Goal: Find specific page/section: Find specific page/section

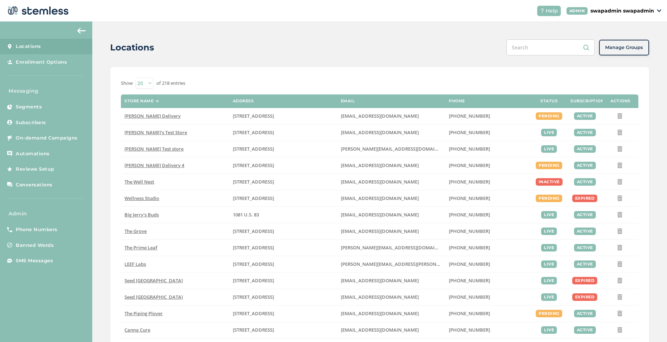
click at [549, 44] on input "text" at bounding box center [550, 47] width 88 height 16
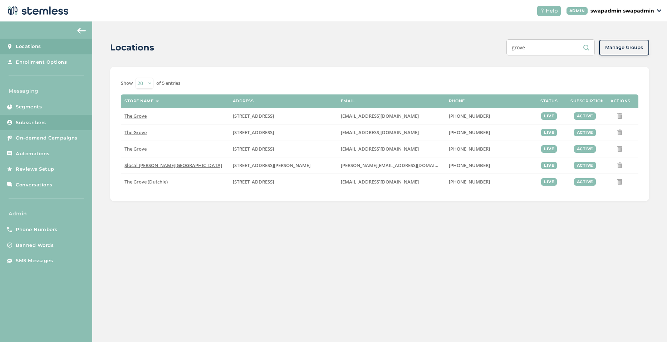
type input "grove"
click at [34, 124] on span "Subscribers" at bounding box center [31, 122] width 30 height 7
click at [20, 122] on span "Subscribers" at bounding box center [31, 122] width 30 height 7
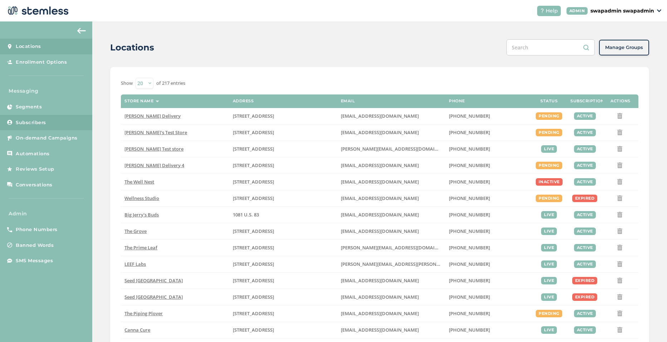
click at [33, 118] on link "Subscribers" at bounding box center [46, 123] width 92 height 16
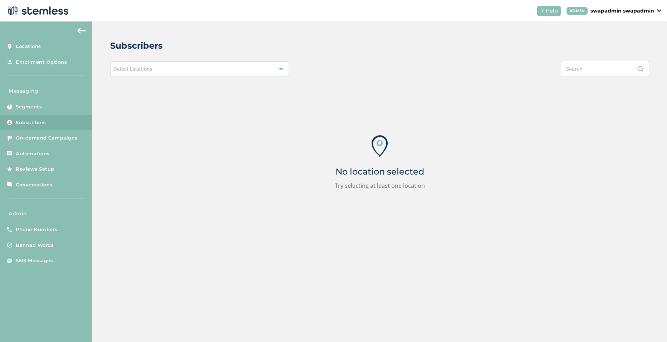
click at [179, 68] on div "Select Locations" at bounding box center [199, 69] width 179 height 16
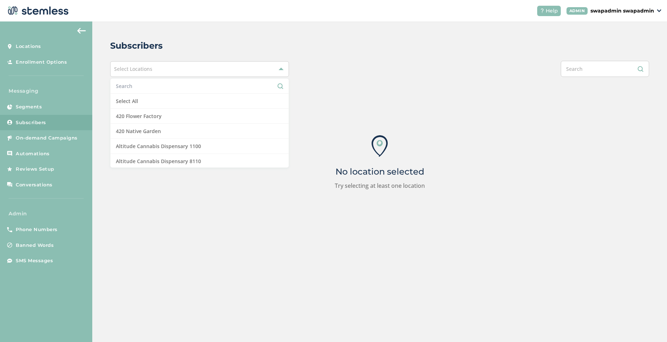
click at [141, 89] on input "text" at bounding box center [199, 86] width 167 height 8
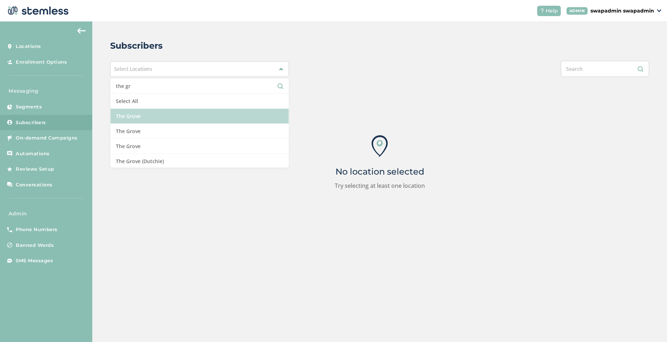
type input "the gr"
click at [137, 117] on li "The Grove" at bounding box center [199, 116] width 178 height 15
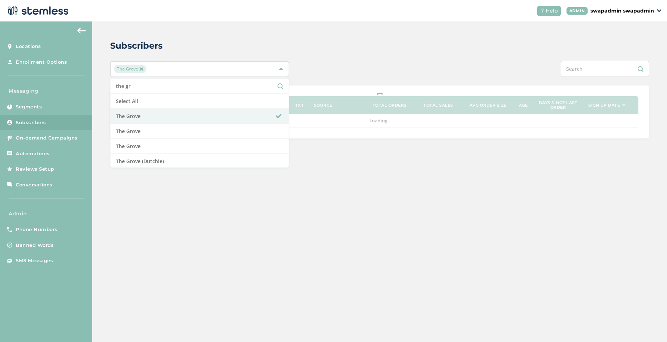
click at [329, 53] on div "Subscribers The Grove the gr Select All The Grove [GEOGRAPHIC_DATA] [GEOGRAPHIC…" at bounding box center [379, 88] width 574 height 135
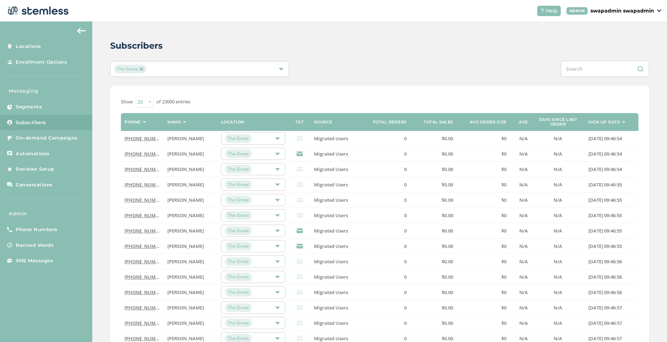
click at [141, 69] on img at bounding box center [141, 69] width 4 height 4
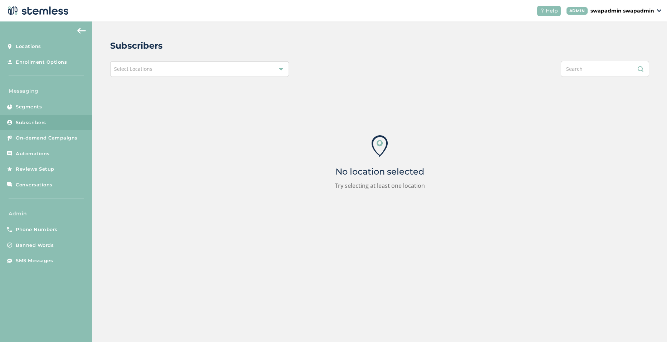
click at [145, 69] on span "Select Locations" at bounding box center [133, 68] width 38 height 7
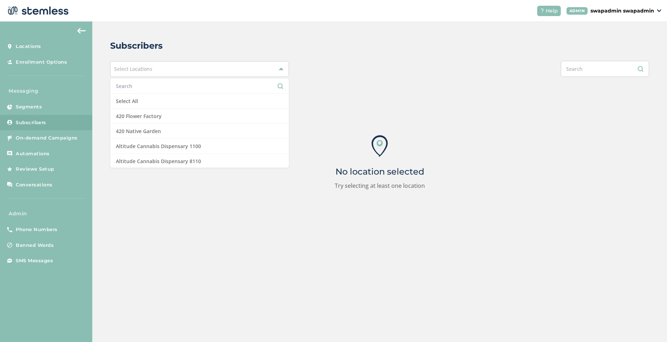
click at [162, 89] on input "text" at bounding box center [199, 86] width 167 height 8
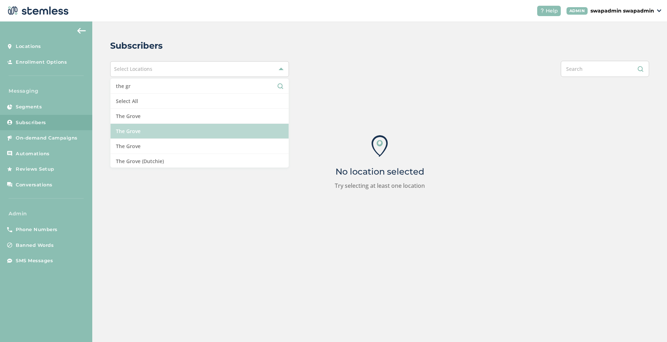
type input "the gr"
click at [165, 135] on li "The Grove" at bounding box center [199, 131] width 178 height 15
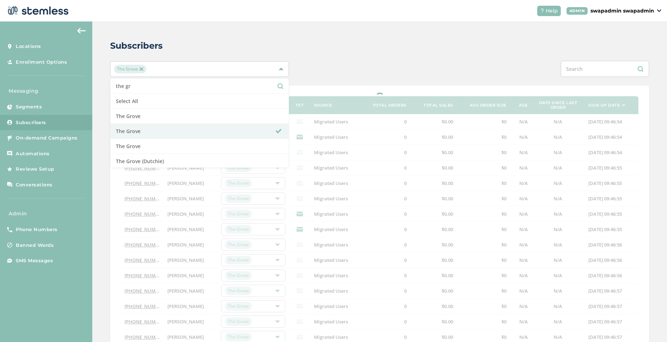
click at [355, 69] on div at bounding box center [492, 69] width 314 height 16
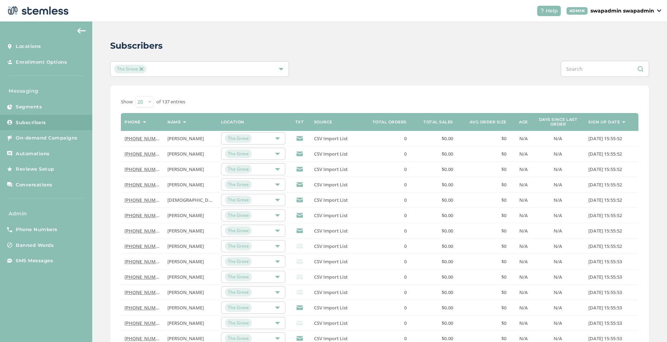
click at [140, 69] on img at bounding box center [141, 69] width 4 height 4
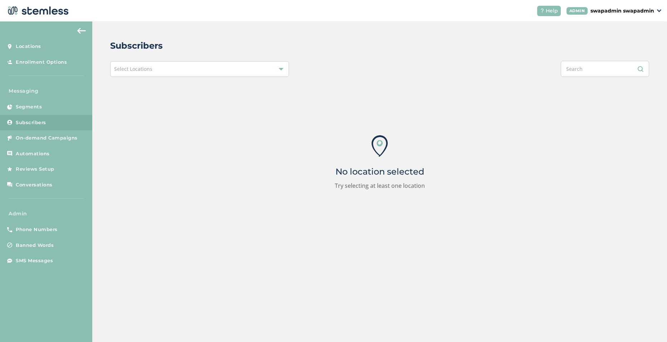
click at [143, 69] on span "Select Locations" at bounding box center [133, 68] width 38 height 7
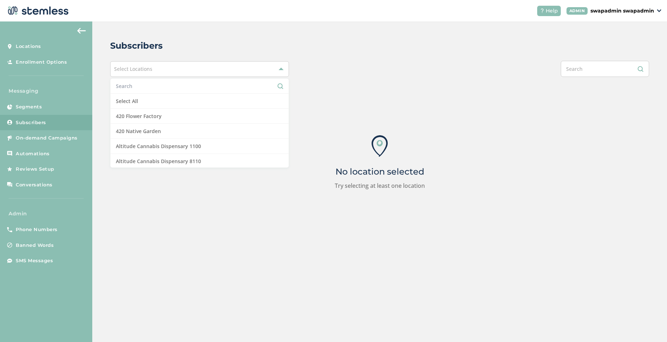
click at [137, 84] on input "text" at bounding box center [199, 86] width 167 height 8
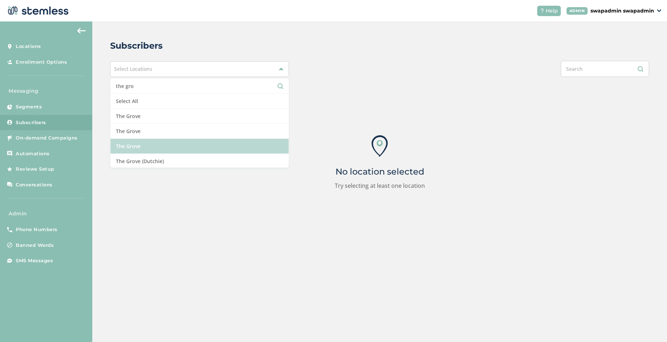
type input "the gro"
click at [136, 151] on li "The Grove" at bounding box center [199, 146] width 178 height 15
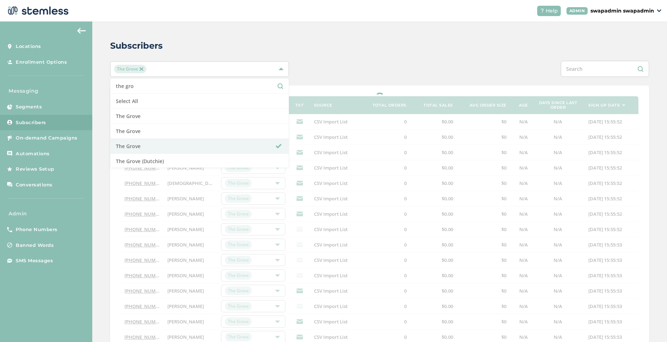
click at [334, 49] on div "Subscribers" at bounding box center [376, 45] width 533 height 13
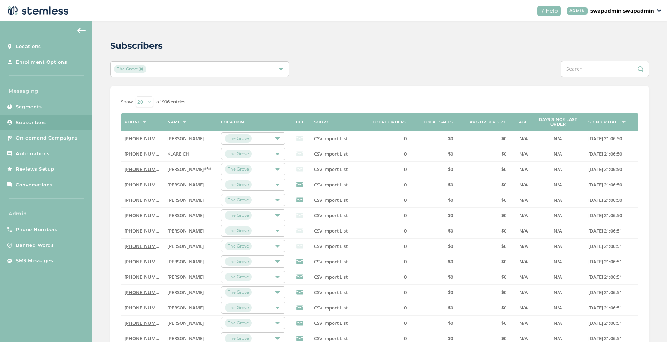
click at [276, 137] on div at bounding box center [277, 138] width 5 height 5
click at [277, 167] on div at bounding box center [277, 169] width 5 height 5
click at [139, 68] on img at bounding box center [141, 69] width 4 height 4
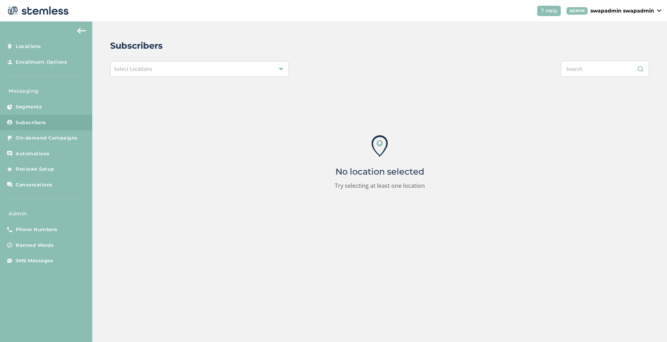
click at [147, 68] on span "Select Locations" at bounding box center [133, 68] width 38 height 7
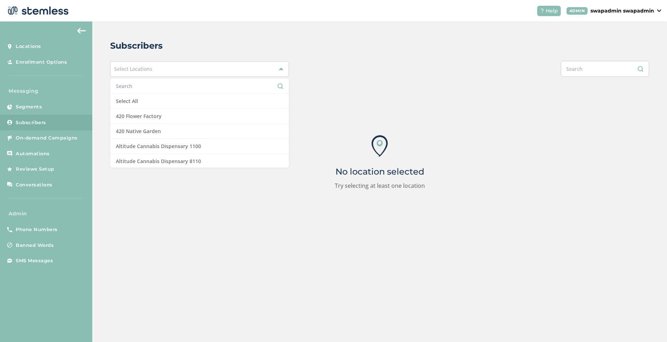
click at [144, 85] on input "text" at bounding box center [199, 86] width 167 height 8
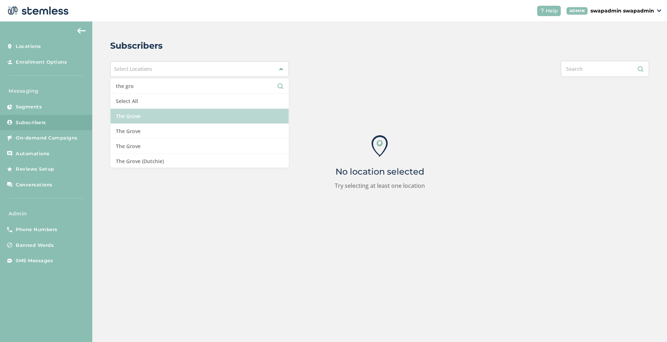
type input "the gro"
click at [185, 117] on li "The Grove" at bounding box center [199, 116] width 178 height 15
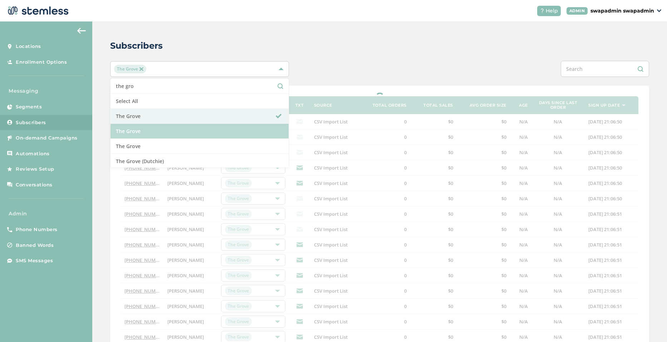
click at [191, 130] on li "The Grove" at bounding box center [199, 131] width 178 height 15
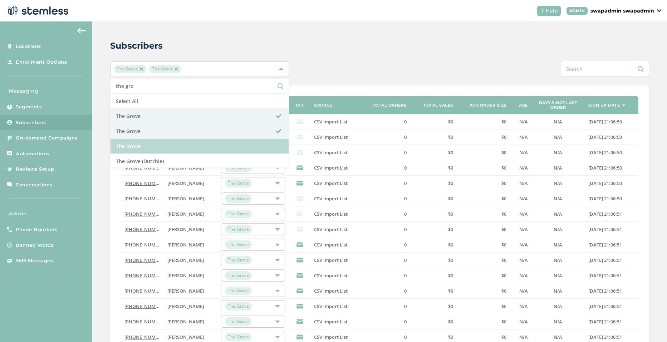
click at [198, 143] on li "The Grove" at bounding box center [199, 146] width 178 height 15
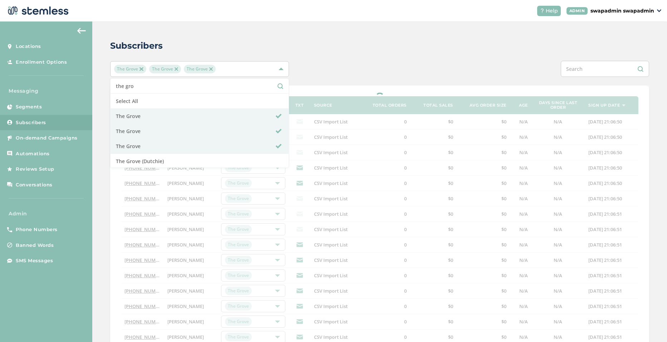
click at [423, 41] on div "Subscribers" at bounding box center [376, 45] width 533 height 13
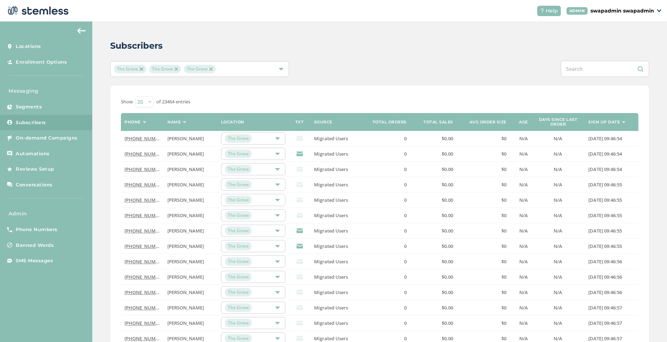
click at [277, 137] on div at bounding box center [277, 138] width 5 height 5
click at [272, 172] on div "The Grove" at bounding box center [249, 169] width 49 height 9
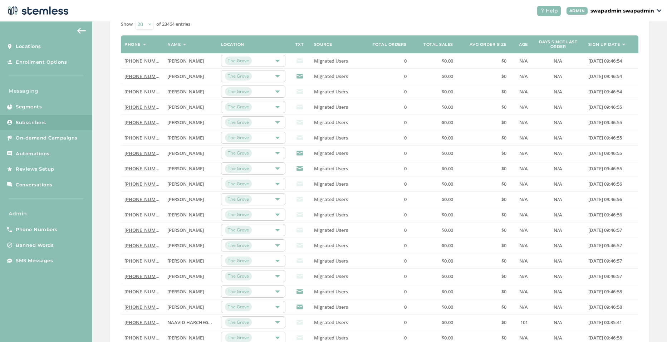
scroll to position [146, 0]
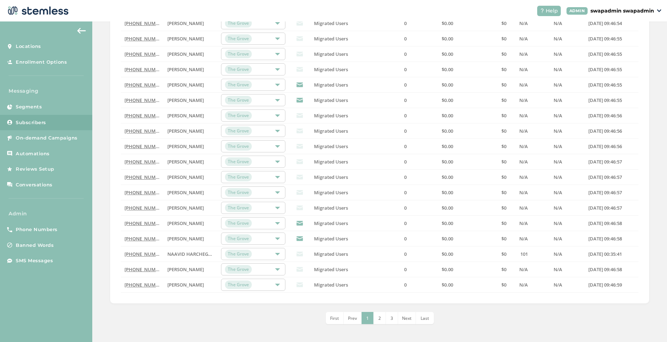
click at [277, 238] on div at bounding box center [277, 238] width 5 height 5
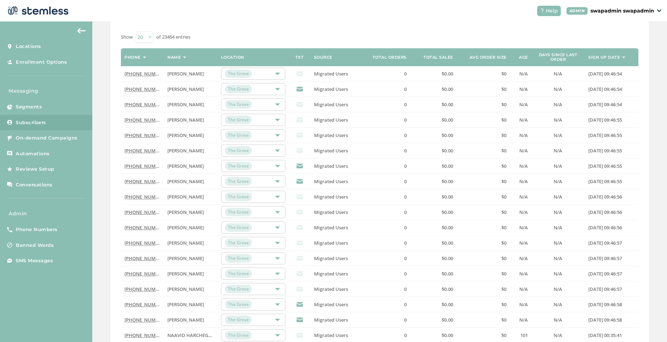
scroll to position [0, 0]
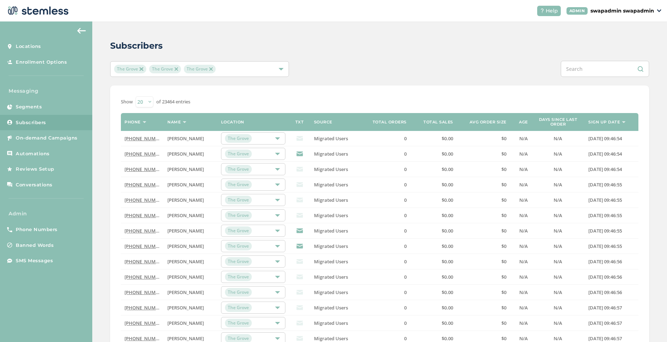
click at [209, 70] on img at bounding box center [211, 69] width 4 height 4
click at [176, 71] on img at bounding box center [176, 69] width 4 height 4
click at [445, 60] on div "Subscribers The Grove Show 20 50 100 of 23000 entries Phone Name Location TXT S…" at bounding box center [379, 254] width 574 height 466
click at [159, 74] on div "The Grove" at bounding box center [199, 69] width 179 height 16
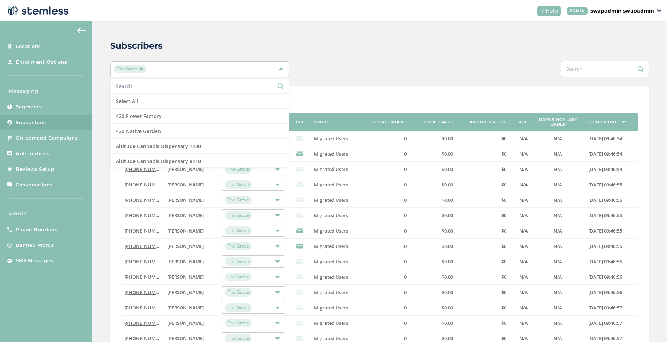
click at [376, 69] on div at bounding box center [492, 69] width 314 height 16
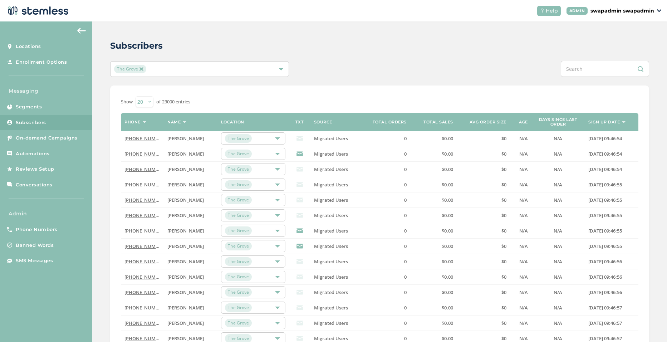
click at [183, 68] on div "The Grove" at bounding box center [196, 69] width 164 height 9
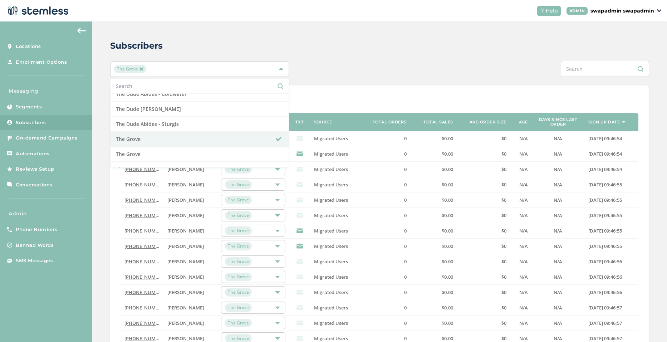
scroll to position [2895, 0]
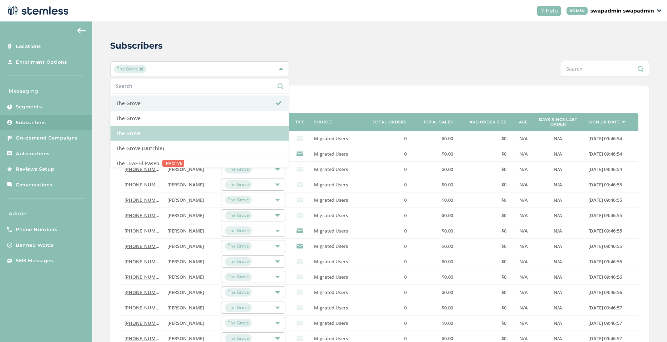
click at [168, 131] on li "The Grove" at bounding box center [199, 133] width 178 height 15
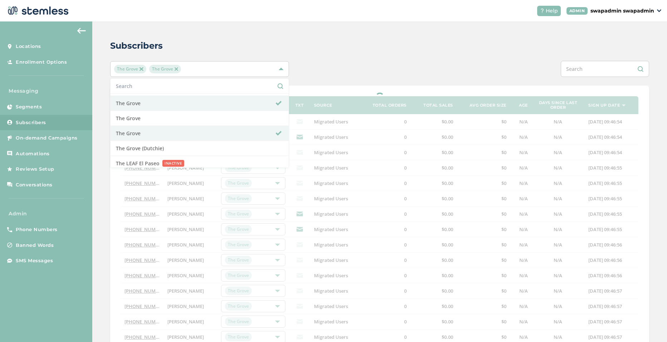
click at [367, 69] on div at bounding box center [492, 69] width 314 height 16
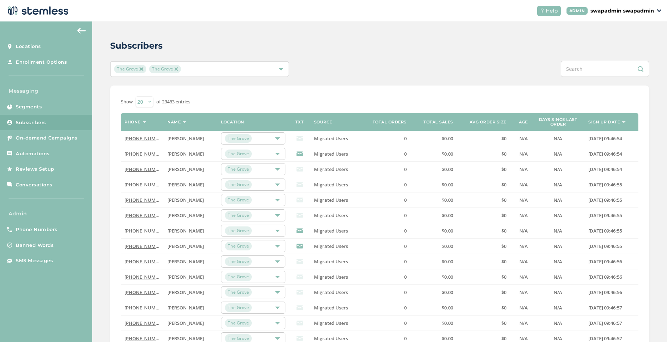
click at [177, 71] on img at bounding box center [176, 69] width 4 height 4
click at [594, 67] on input "text" at bounding box center [605, 69] width 88 height 16
paste input "2139445554"
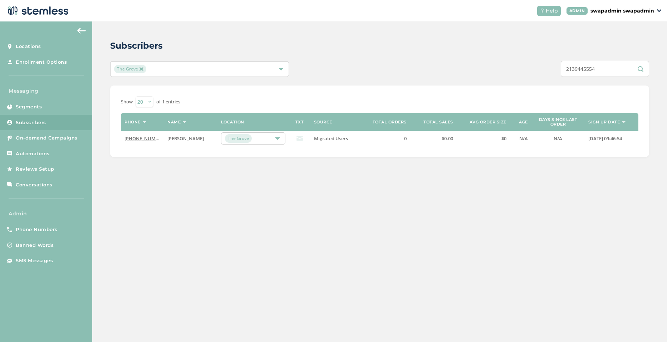
click at [604, 71] on input "2139445554" at bounding box center [605, 69] width 88 height 16
paste input "subscribed"
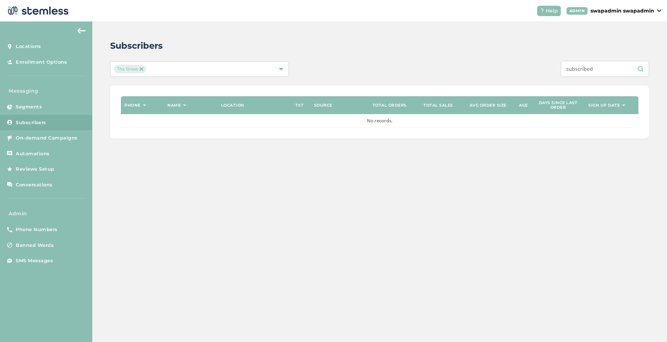
click at [600, 72] on input "subscribed" at bounding box center [605, 69] width 88 height 16
paste input "6195772787"
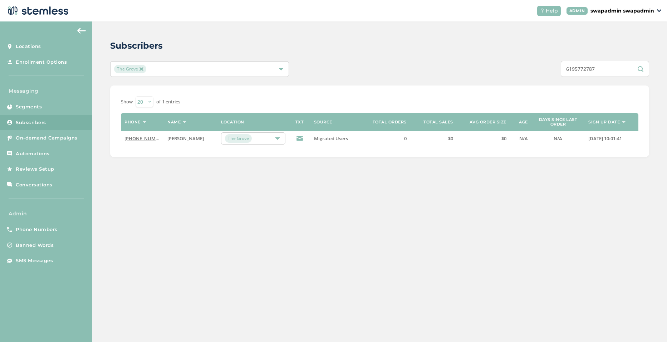
type input "6195772787"
click at [142, 70] on img at bounding box center [141, 69] width 4 height 4
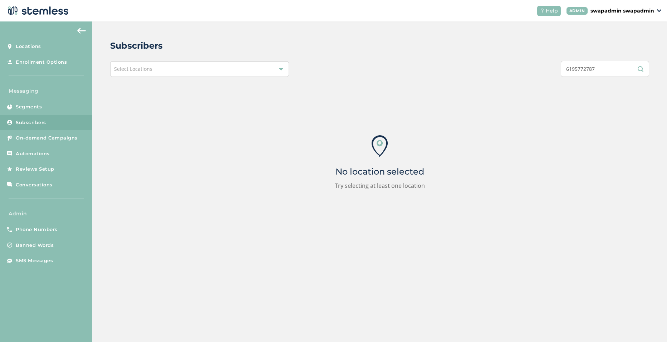
click at [153, 70] on div "Select Locations" at bounding box center [199, 69] width 179 height 16
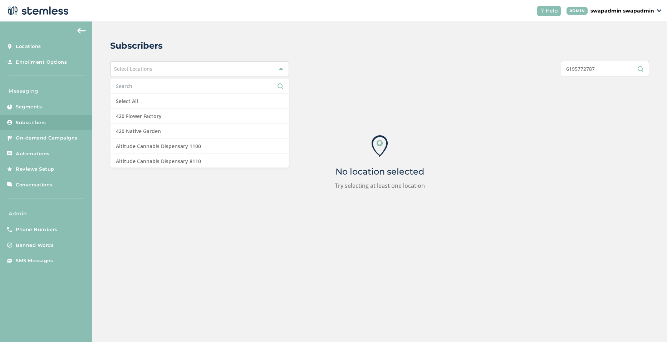
click at [157, 87] on input "text" at bounding box center [199, 86] width 167 height 8
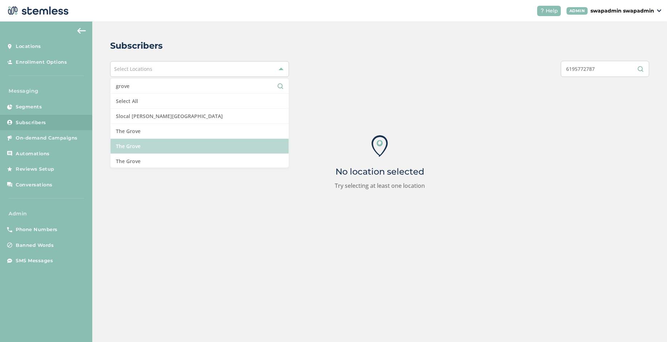
type input "grove"
click at [146, 141] on li "The Grove" at bounding box center [199, 146] width 178 height 15
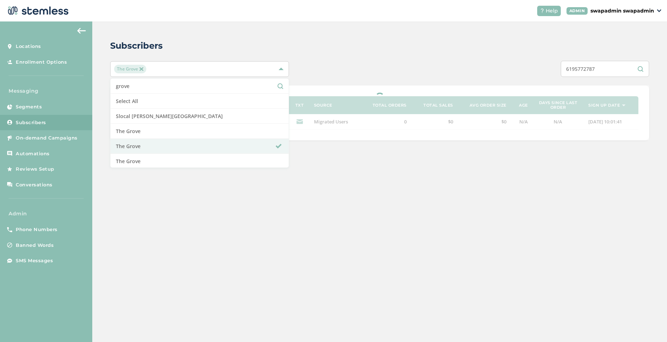
click at [355, 60] on div "Subscribers [GEOGRAPHIC_DATA] Select All Slocal [PERSON_NAME][GEOGRAPHIC_DATA] …" at bounding box center [379, 89] width 574 height 137
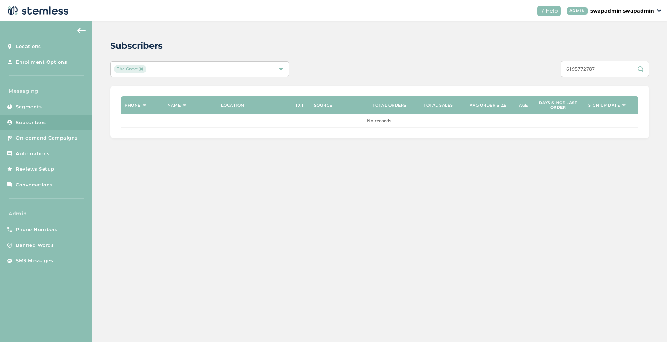
click at [602, 69] on input "6195772787" at bounding box center [605, 69] width 88 height 16
paste input "7605045778"
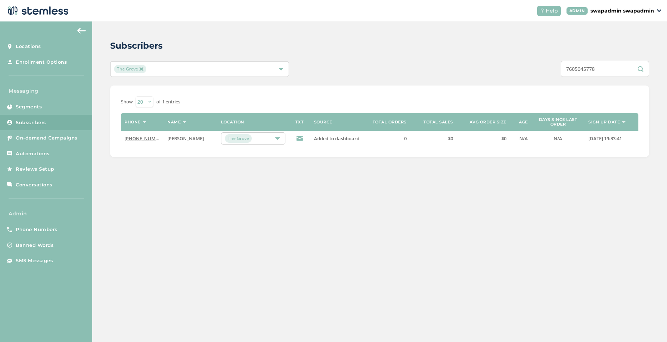
type input "7605045778"
click at [143, 67] on span "The Grove" at bounding box center [130, 69] width 32 height 9
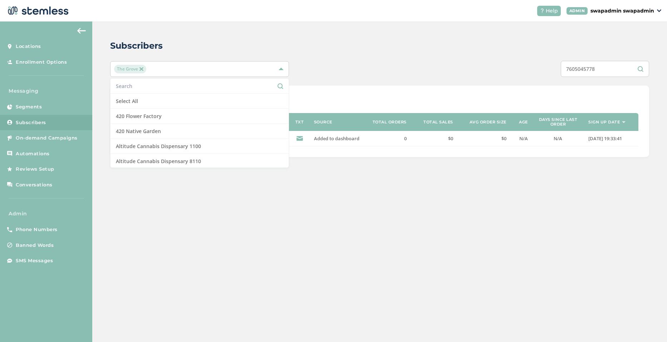
click at [140, 69] on img at bounding box center [141, 69] width 4 height 4
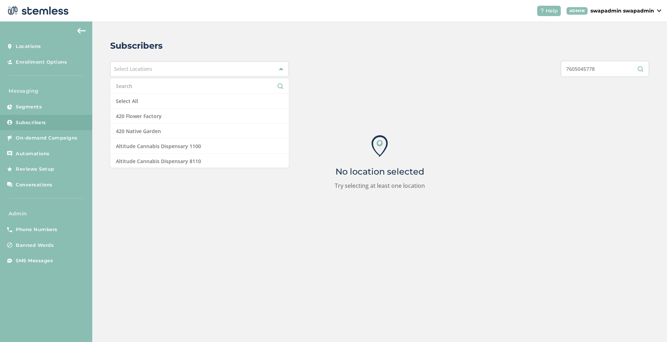
click at [152, 69] on span "Select Locations" at bounding box center [133, 68] width 38 height 7
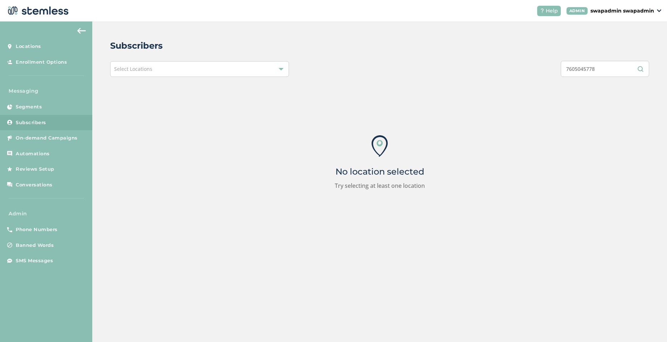
click at [152, 69] on span "Select Locations" at bounding box center [133, 68] width 38 height 7
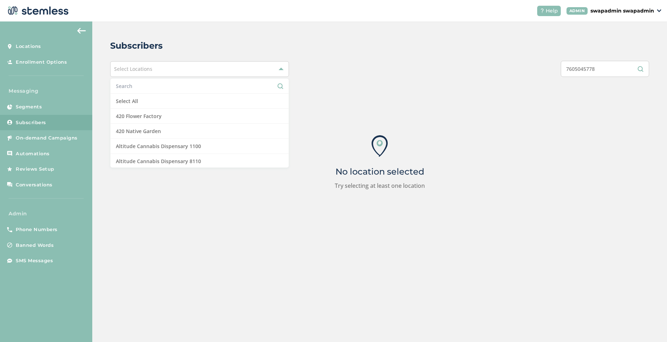
click at [606, 69] on input "7605045778" at bounding box center [605, 69] width 88 height 16
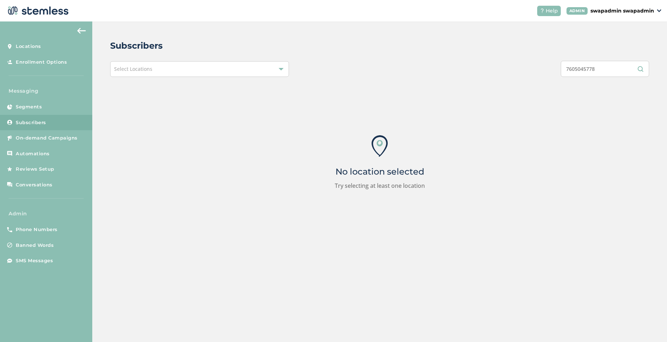
click at [606, 69] on input "7605045778" at bounding box center [605, 69] width 88 height 16
click at [235, 69] on div "Select Locations" at bounding box center [199, 69] width 179 height 16
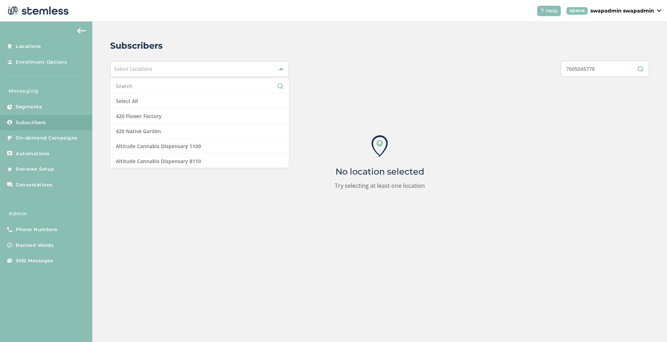
click at [153, 85] on input "text" at bounding box center [199, 86] width 167 height 8
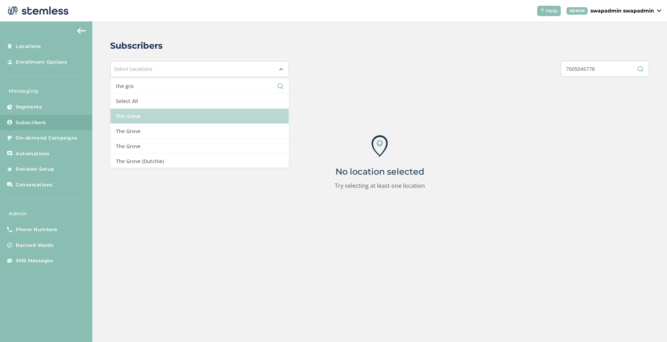
type input "the gro"
click at [163, 115] on li "The Grove" at bounding box center [199, 116] width 178 height 15
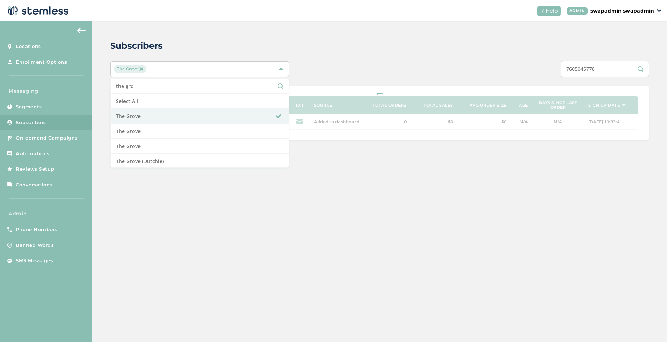
click at [382, 40] on div "Subscribers" at bounding box center [376, 45] width 533 height 13
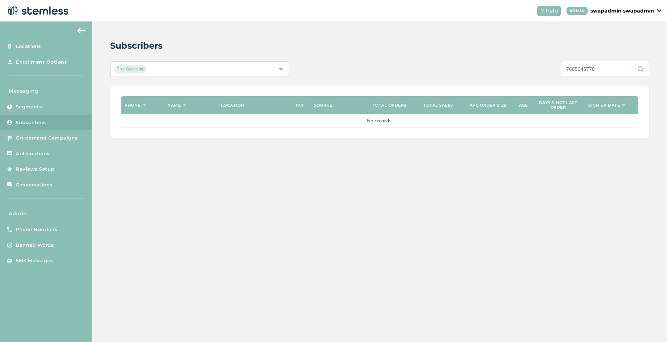
click at [609, 69] on input "7605045778" at bounding box center [605, 69] width 88 height 16
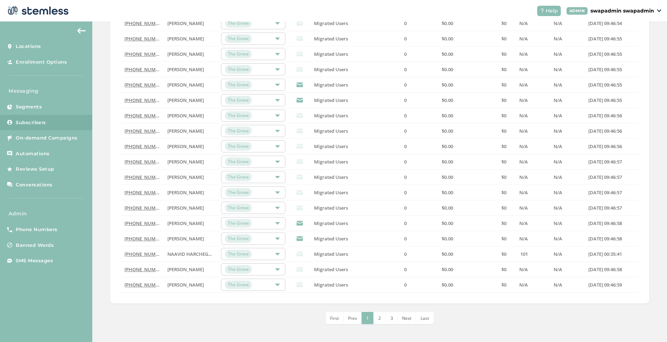
scroll to position [0, 0]
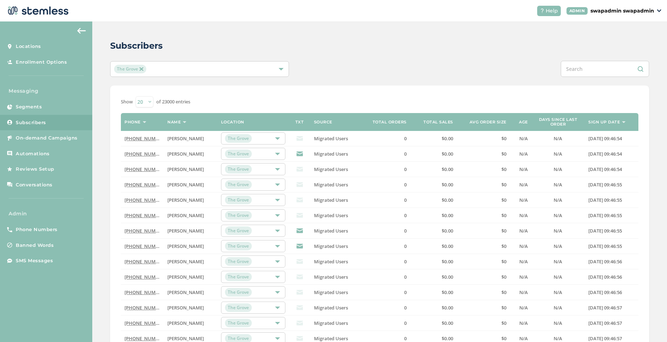
click at [606, 8] on p "swapadmin swapadmin" at bounding box center [622, 11] width 64 height 8
click at [630, 54] on span "Impersonate" at bounding box center [635, 51] width 35 height 7
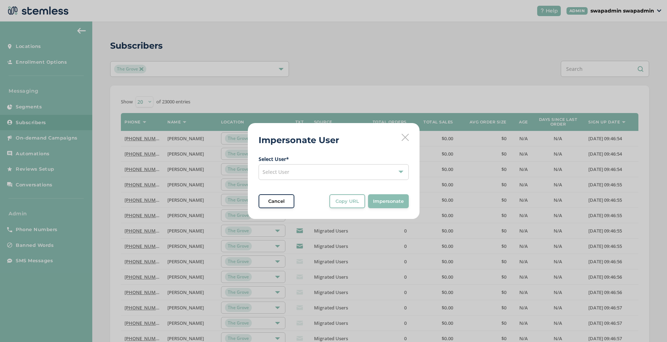
click at [307, 169] on div "Select User" at bounding box center [333, 172] width 150 height 16
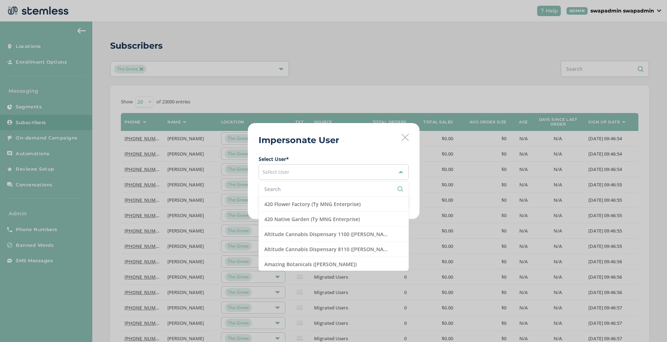
click at [312, 185] on input "text" at bounding box center [333, 189] width 139 height 8
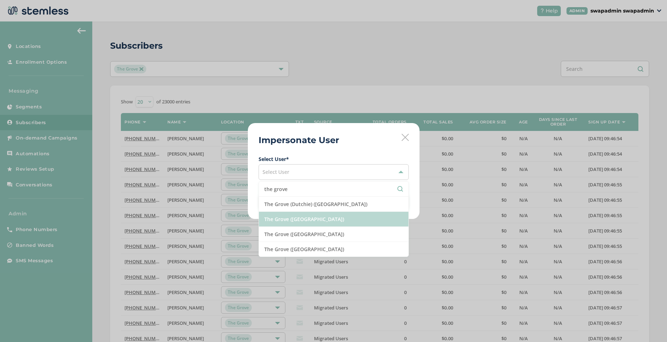
type input "the grove"
click at [334, 216] on li "The Grove ([GEOGRAPHIC_DATA])" at bounding box center [333, 219] width 149 height 15
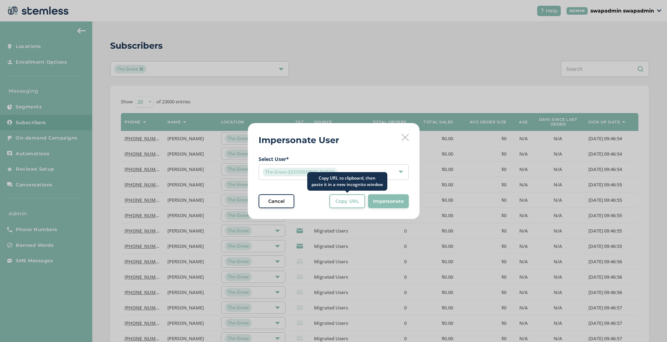
click at [349, 201] on span "Copy URL" at bounding box center [347, 201] width 24 height 7
